Goal: Communication & Community: Answer question/provide support

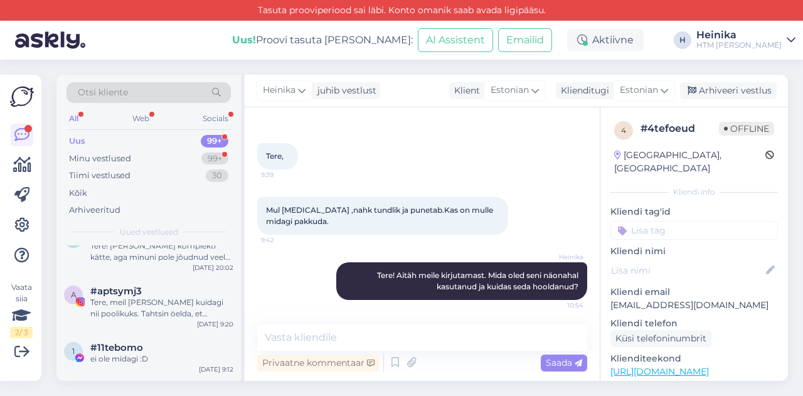
scroll to position [63, 0]
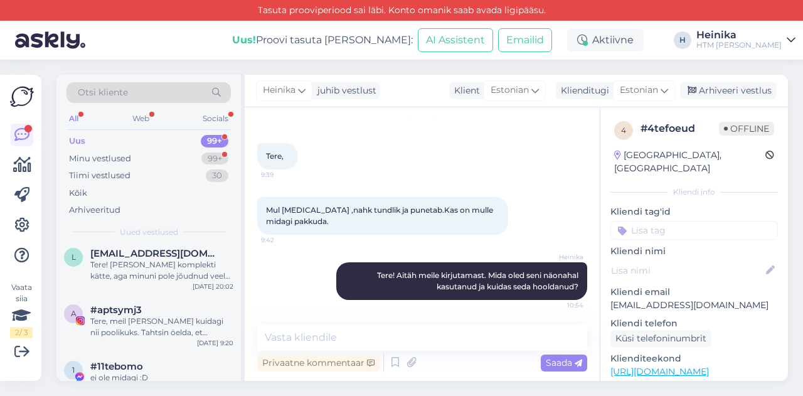
click at [147, 259] on div "Tere! [PERSON_NAME] komplekti kätte, aga minuni pole jõudnud veel tänane video,…" at bounding box center [161, 270] width 143 height 23
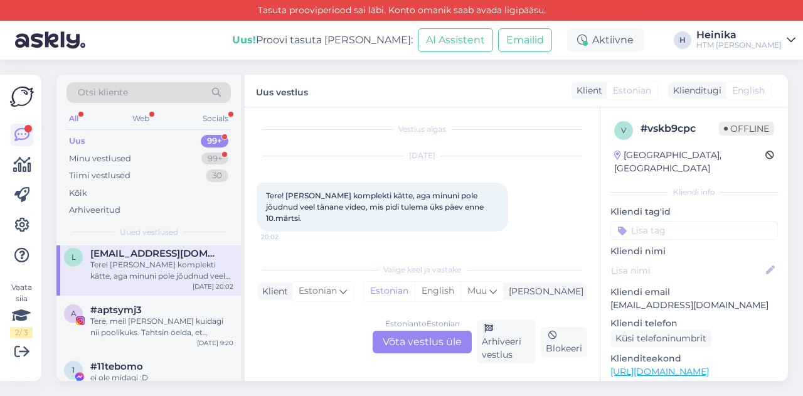
scroll to position [0, 0]
click at [97, 157] on div "Minu vestlused" at bounding box center [100, 158] width 62 height 13
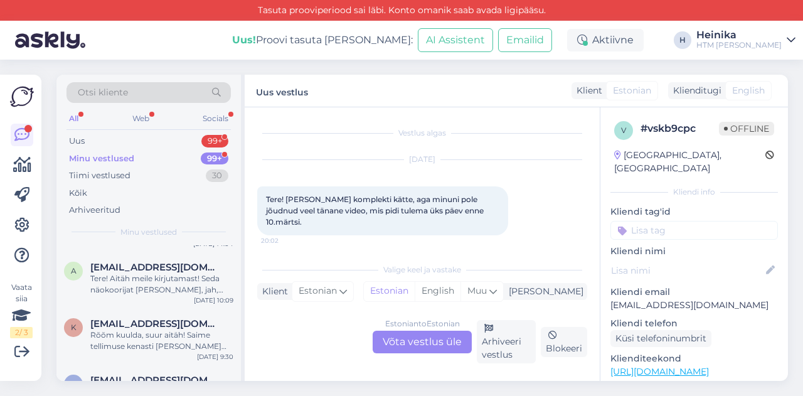
scroll to position [188, 0]
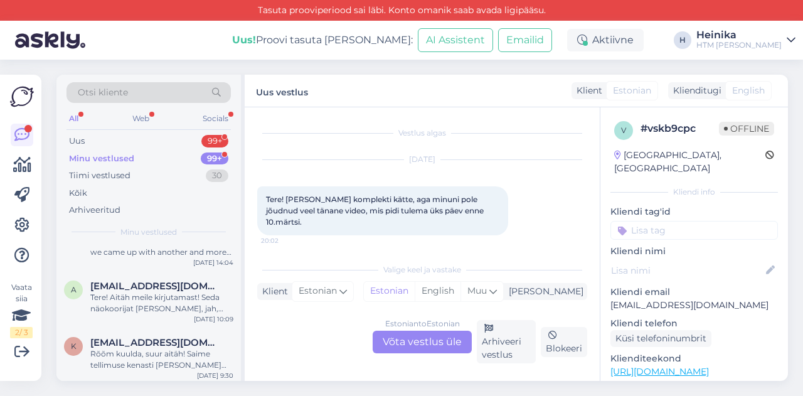
click at [152, 307] on div "Tere! Aitäh meile kirjutamast! Seda näokoorijat [PERSON_NAME], jah, hetkel kahj…" at bounding box center [161, 303] width 143 height 23
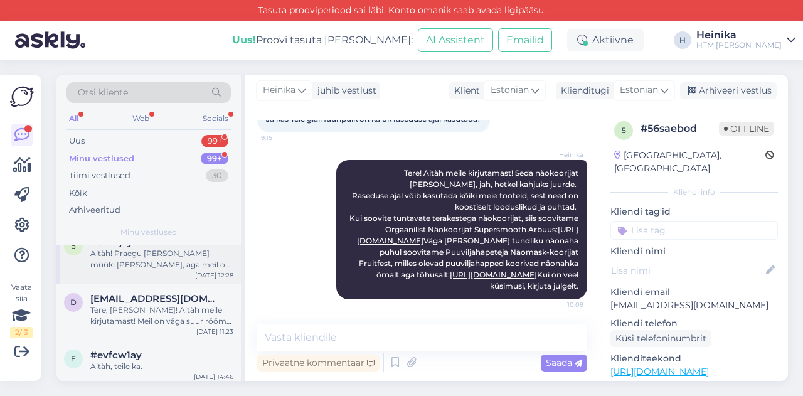
scroll to position [439, 0]
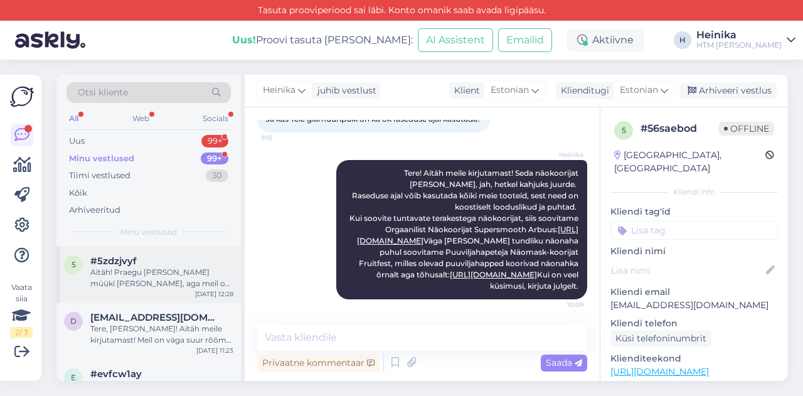
click at [156, 271] on div "Aitäh! Praegu [PERSON_NAME] müüki [PERSON_NAME], aga meil on üks pudel seda too…" at bounding box center [161, 277] width 143 height 23
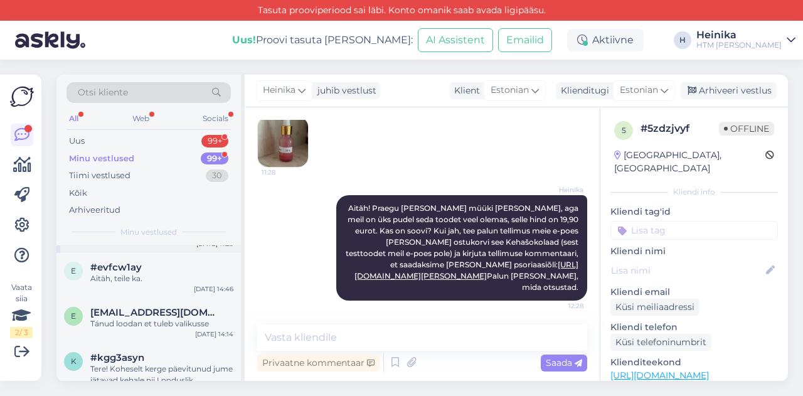
scroll to position [564, 0]
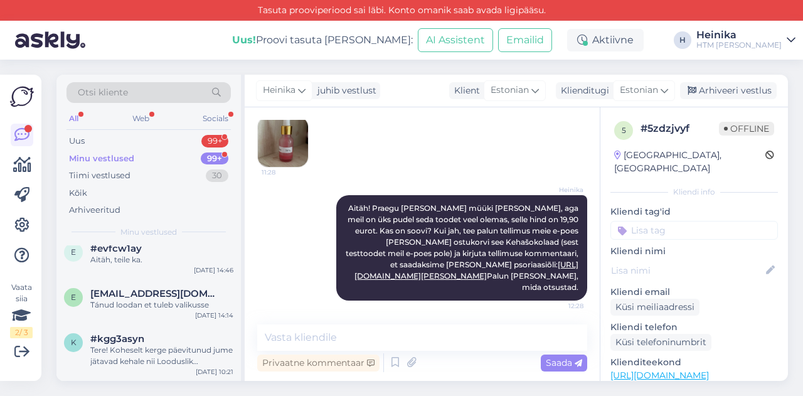
click at [144, 310] on div "e [EMAIL_ADDRESS][DOMAIN_NAME] Tánud loodan et tuleb valikusse [DATE] 14:14" at bounding box center [148, 301] width 184 height 45
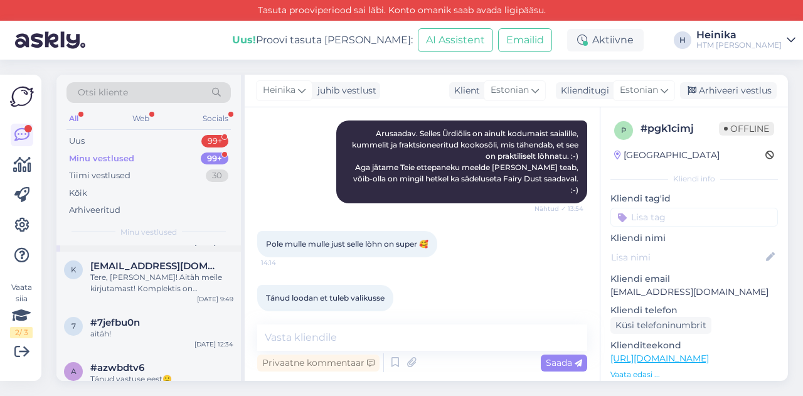
scroll to position [1379, 0]
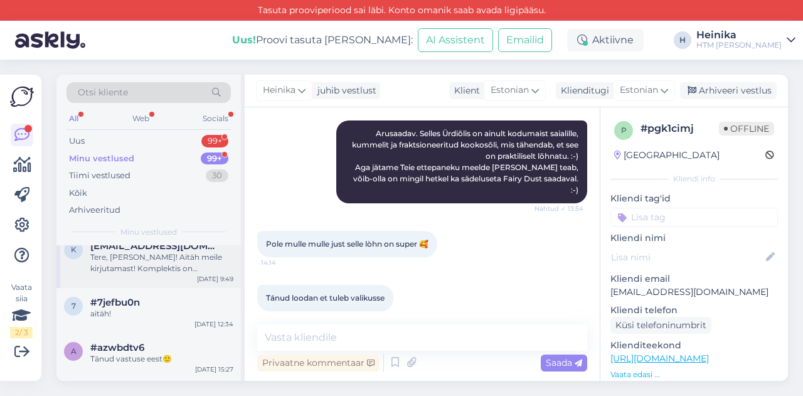
click at [177, 254] on div "Tere, [PERSON_NAME]! Aitäh meile kirjutamast! Komplektis on Näoseerum Repair, m…" at bounding box center [161, 262] width 143 height 23
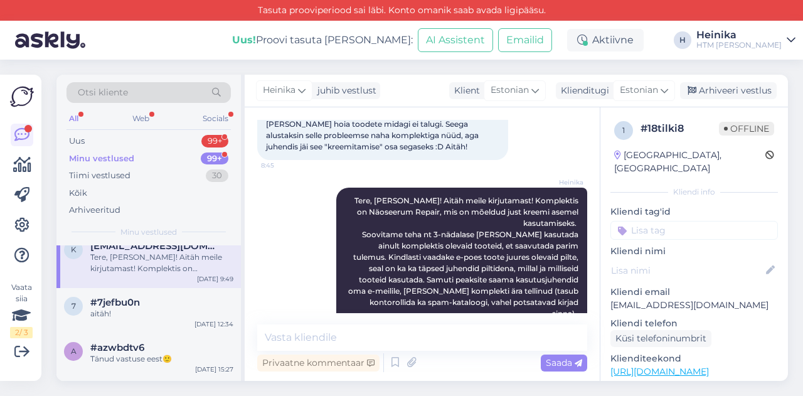
scroll to position [204, 0]
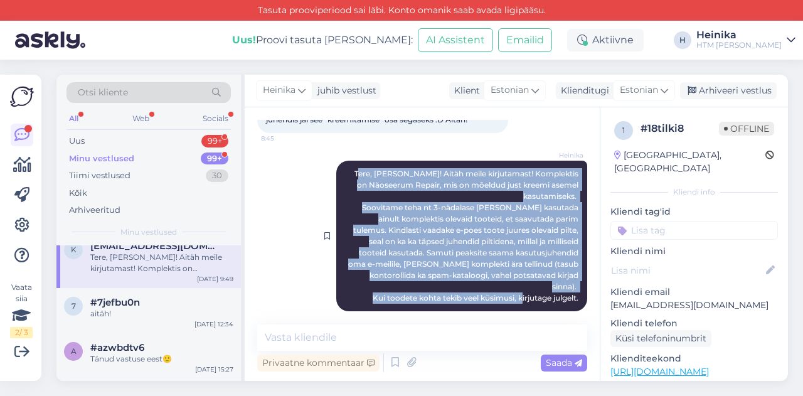
drag, startPoint x: 379, startPoint y: 176, endPoint x: 568, endPoint y: 288, distance: 220.1
click at [568, 288] on span "Tere, [PERSON_NAME]! Aitäh meile kirjutamast! Komplektis on Näoseerum Repair, m…" at bounding box center [464, 236] width 232 height 134
copy span "ere, [PERSON_NAME]! Aitäh meile kirjutamast! Komplektis on Näoseerum Repair, mi…"
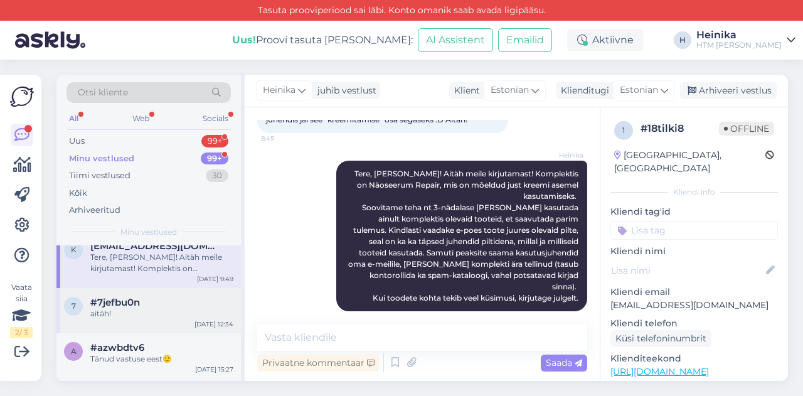
click at [147, 308] on div "aitäh!" at bounding box center [161, 313] width 143 height 11
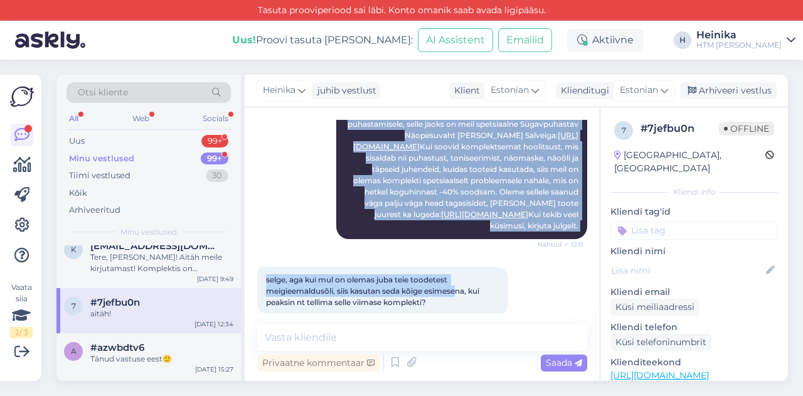
scroll to position [225, 0]
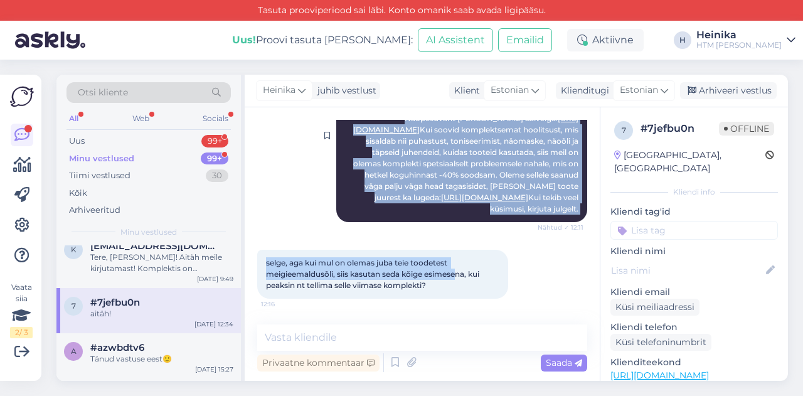
drag, startPoint x: 344, startPoint y: 220, endPoint x: 571, endPoint y: 235, distance: 227.5
click at [571, 222] on div "Heinika Tere! Aitäh meile kirjutamast. Lokaalseks kasutamiseks ehk punnikeste […" at bounding box center [461, 135] width 251 height 173
copy span "Tere! Aitäh meile kirjutamast. Lokaalseks kasutamiseks ehk punnikeste [PERSON_N…"
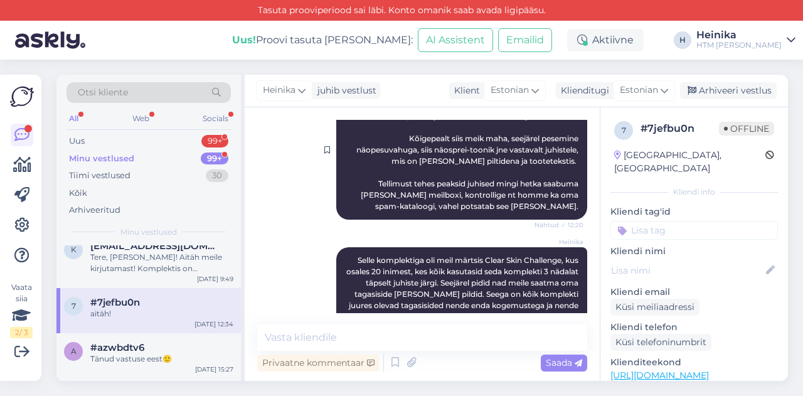
scroll to position [664, 0]
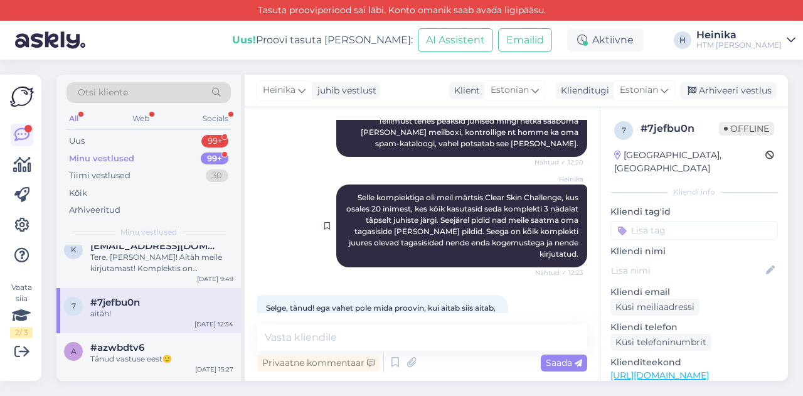
drag, startPoint x: 340, startPoint y: 219, endPoint x: 567, endPoint y: 275, distance: 233.9
click at [567, 267] on div "[PERSON_NAME] komplektiga oli meil märtsis Clear Skin Challenge, kus osales 20 …" at bounding box center [461, 225] width 251 height 83
copy span "Selle komplektiga oli meil märtsis Clear Skin Challenge, kus osales 20 inimest,…"
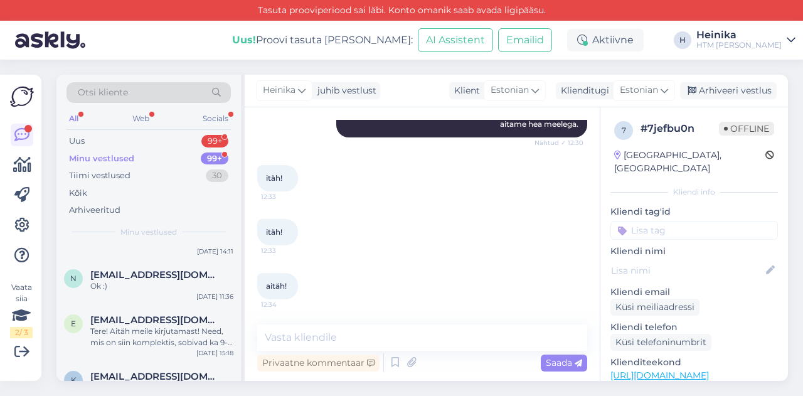
scroll to position [1944, 0]
